Goal: Navigation & Orientation: Find specific page/section

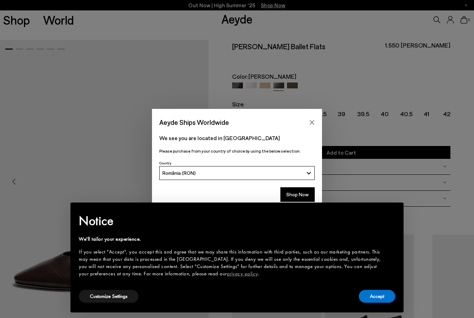
scroll to position [16, 0]
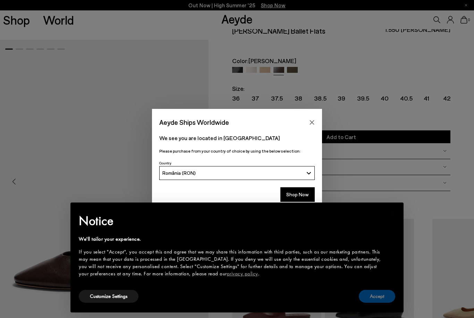
click at [381, 299] on button "Accept" at bounding box center [377, 296] width 36 height 13
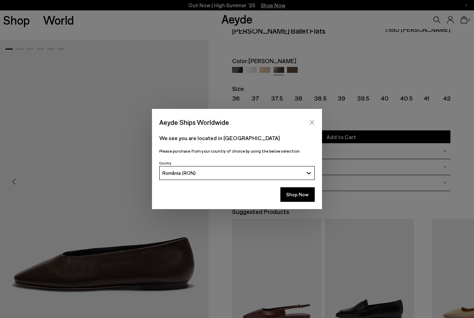
click at [313, 123] on icon "Close" at bounding box center [312, 123] width 6 height 6
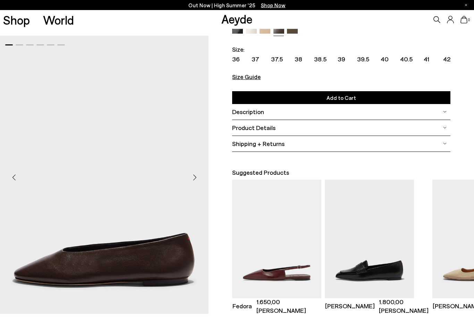
scroll to position [56, 0]
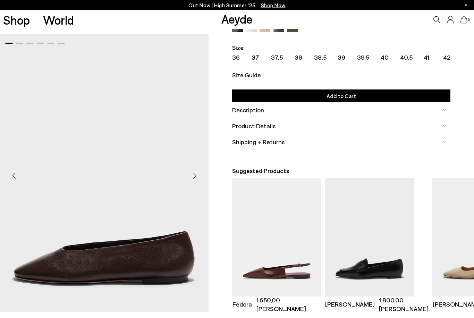
click at [196, 183] on div "Next slide" at bounding box center [194, 176] width 21 height 21
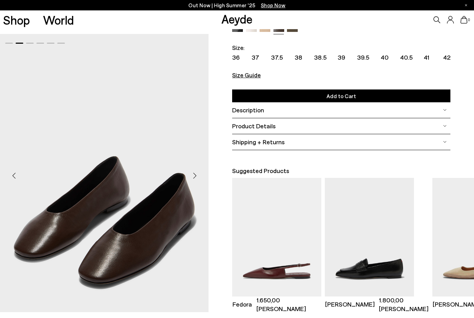
click at [196, 183] on div "Next slide" at bounding box center [194, 176] width 21 height 21
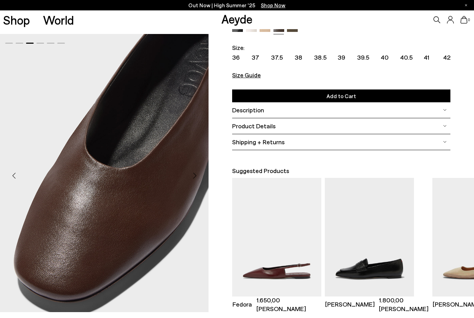
click at [196, 183] on div "Next slide" at bounding box center [194, 176] width 21 height 21
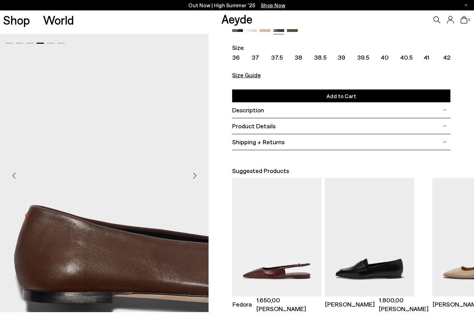
click at [196, 183] on div "Next slide" at bounding box center [194, 176] width 21 height 21
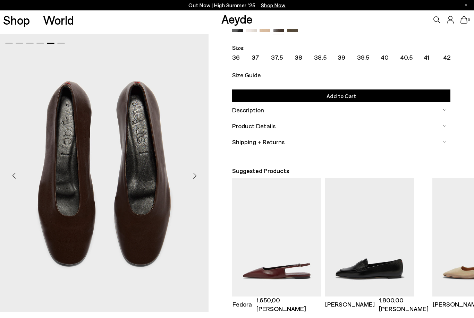
click at [196, 183] on div "Next slide" at bounding box center [194, 176] width 21 height 21
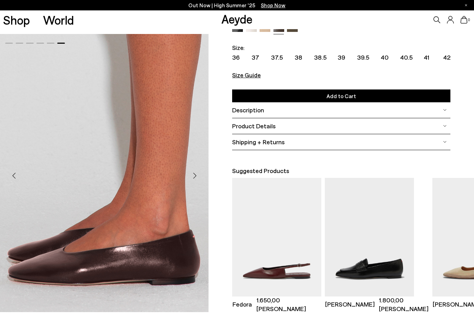
click at [196, 183] on div "Next slide" at bounding box center [194, 176] width 21 height 21
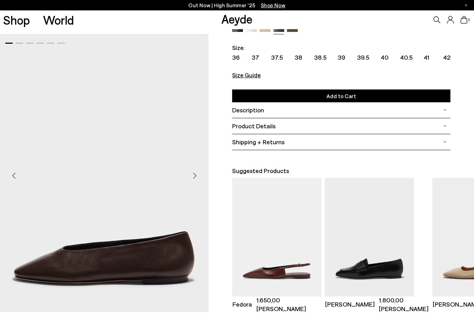
click at [196, 183] on div "Next slide" at bounding box center [194, 176] width 21 height 21
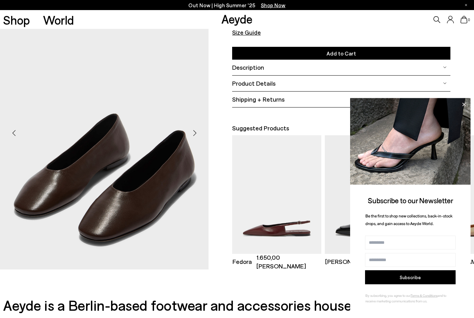
scroll to position [99, 0]
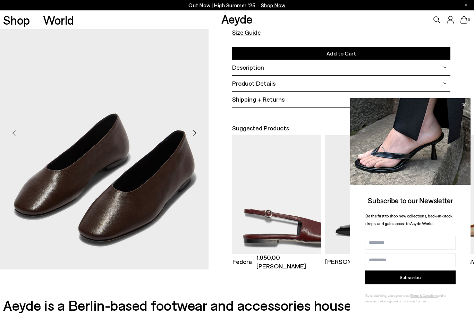
click at [297, 232] on img "1 / 4" at bounding box center [276, 194] width 89 height 119
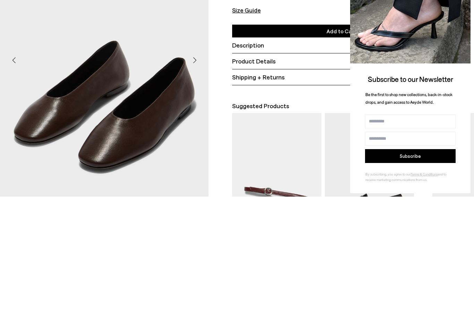
scroll to position [122, 0]
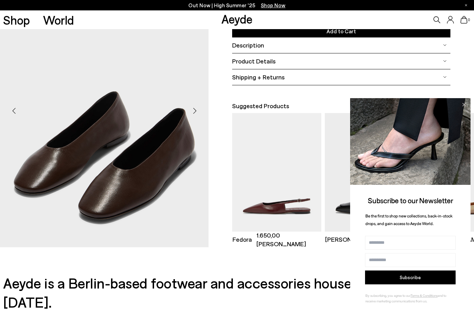
click at [465, 106] on icon at bounding box center [464, 104] width 3 height 3
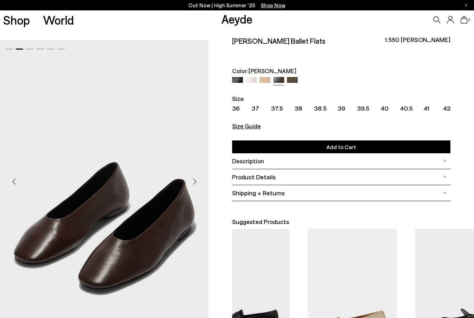
scroll to position [0, 0]
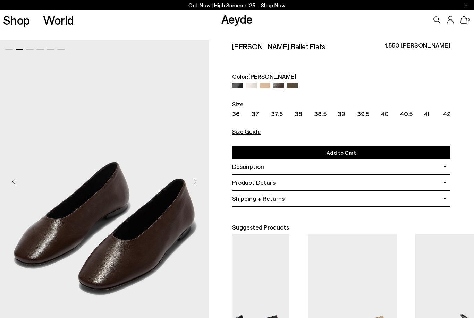
click at [293, 89] on img at bounding box center [292, 88] width 11 height 11
